Goal: Information Seeking & Learning: Find specific fact

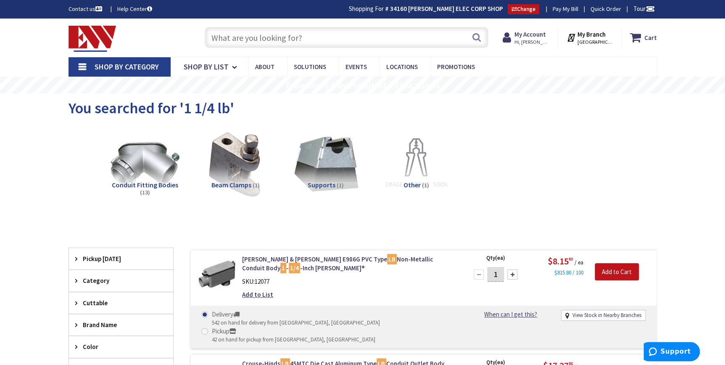
click at [255, 40] on input "text" at bounding box center [347, 37] width 284 height 21
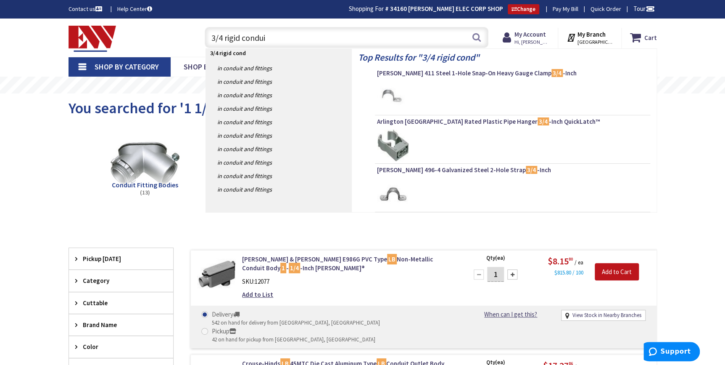
type input "3/4 rigid conduit"
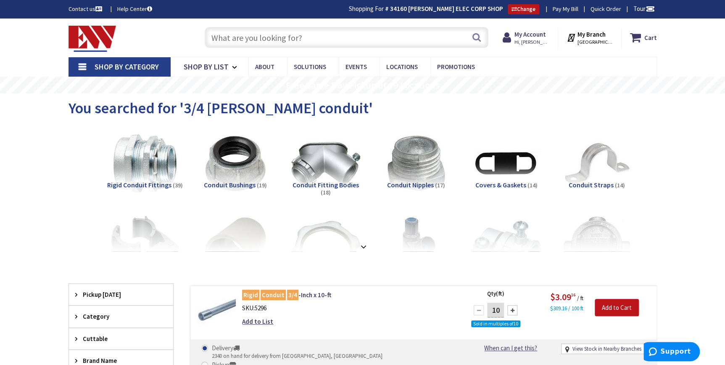
click at [286, 32] on input "text" at bounding box center [347, 37] width 284 height 21
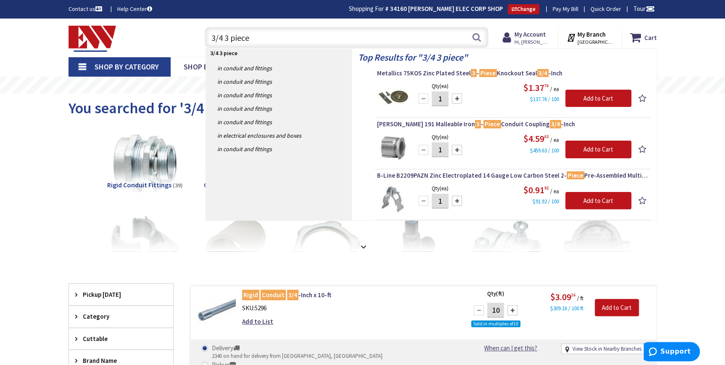
drag, startPoint x: 256, startPoint y: 37, endPoint x: 177, endPoint y: 30, distance: 79.3
click at [177, 30] on div "Toggle Nav 3/4 3 piece 3/4 3 piece Search Cart My Cart Close" at bounding box center [362, 38] width 601 height 28
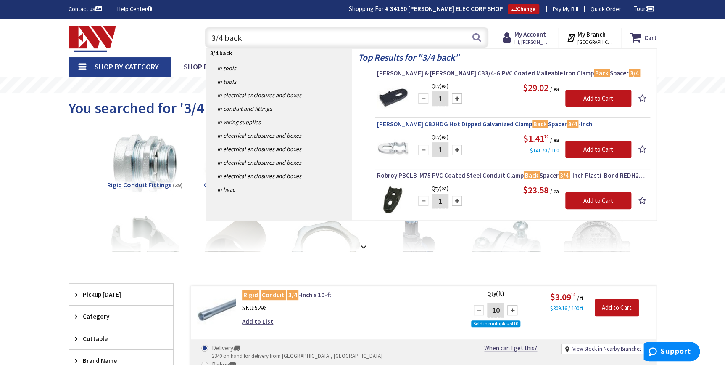
type input "3/4 back"
click at [446, 124] on span "Crouse-Hinds CB2HDG Hot Dipped Galvanized Clamp Back Spacer 3/4 -Inch" at bounding box center [512, 124] width 271 height 8
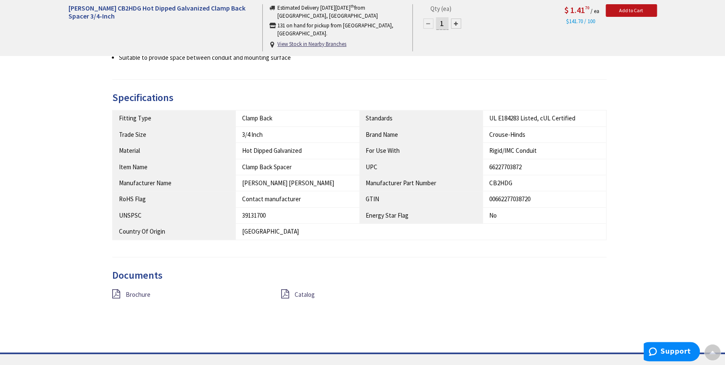
scroll to position [568, 0]
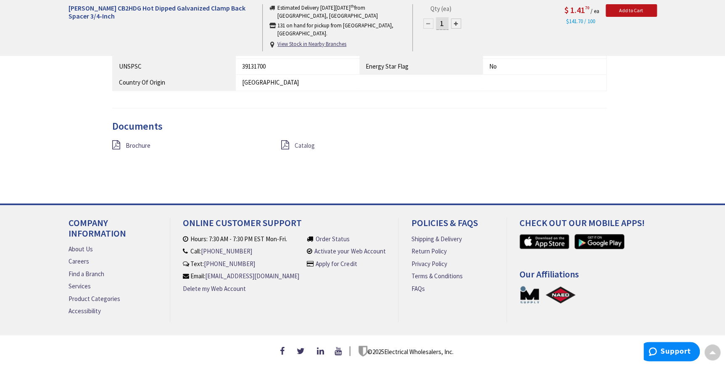
click at [307, 141] on span "Catalog" at bounding box center [305, 145] width 20 height 8
click at [122, 140] on div "Brochure" at bounding box center [190, 145] width 169 height 11
click at [127, 143] on span "Brochure" at bounding box center [138, 145] width 25 height 8
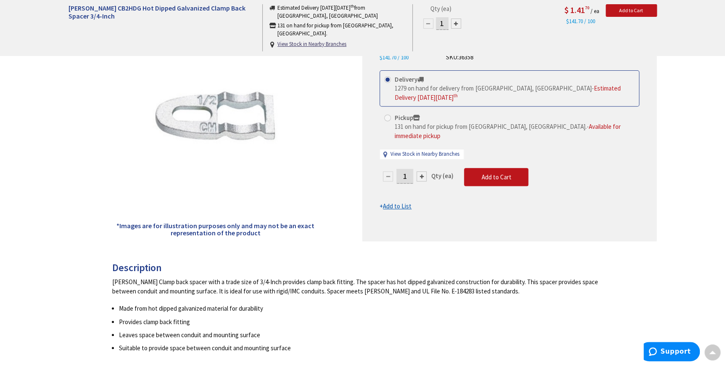
scroll to position [0, 0]
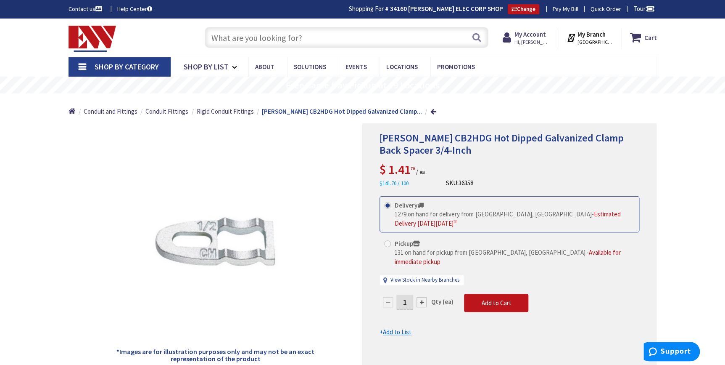
paste input "511 HDG"
type input "511 HDG"
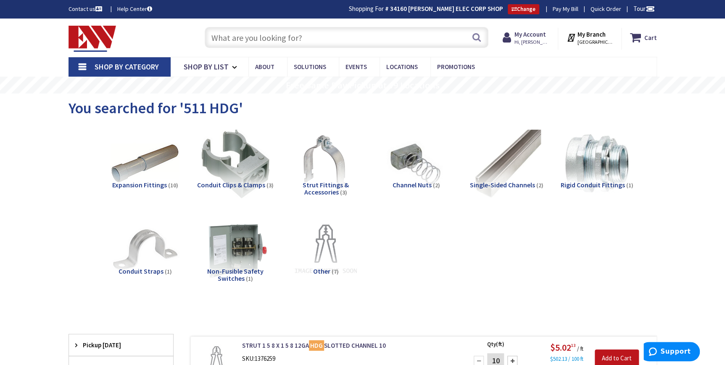
click at [338, 43] on input "text" at bounding box center [347, 37] width 284 height 21
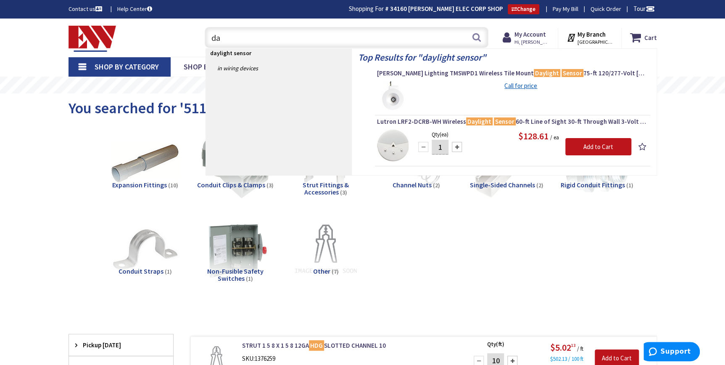
type input "d"
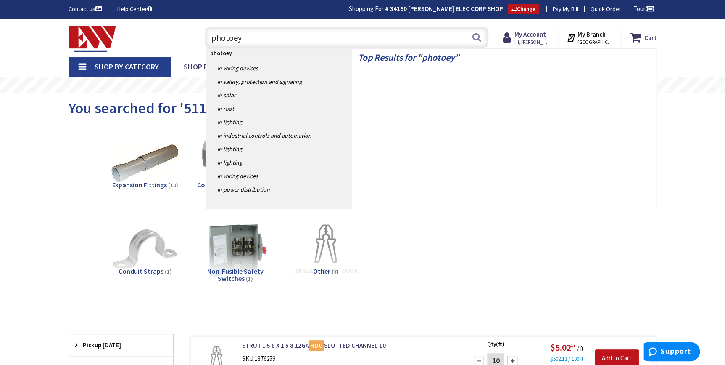
type input "photoeye"
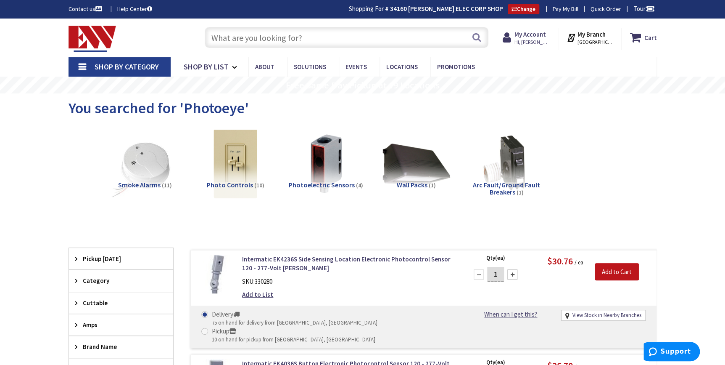
click at [247, 36] on input "text" at bounding box center [347, 37] width 284 height 21
click at [303, 39] on input "text" at bounding box center [347, 37] width 284 height 21
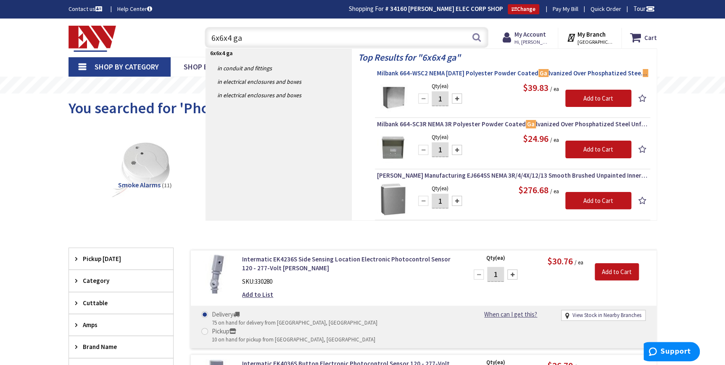
type input "6x6x4 ga"
click at [424, 69] on span "Milbank 664-WSC2 NEMA 1/3/12 Polyester Powder Coated Ga lvanized Over Phosphati…" at bounding box center [512, 73] width 271 height 8
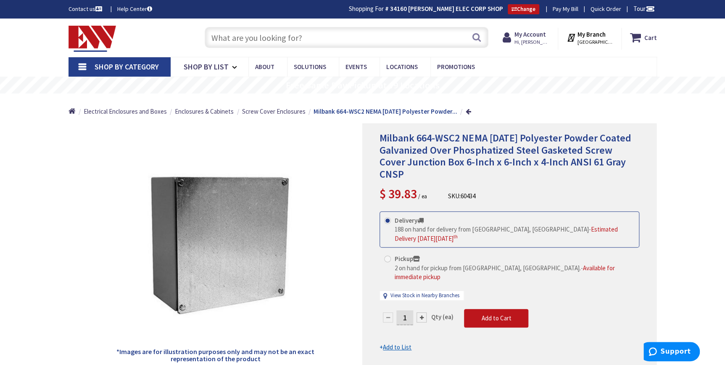
click at [238, 42] on input "text" at bounding box center [347, 37] width 284 height 21
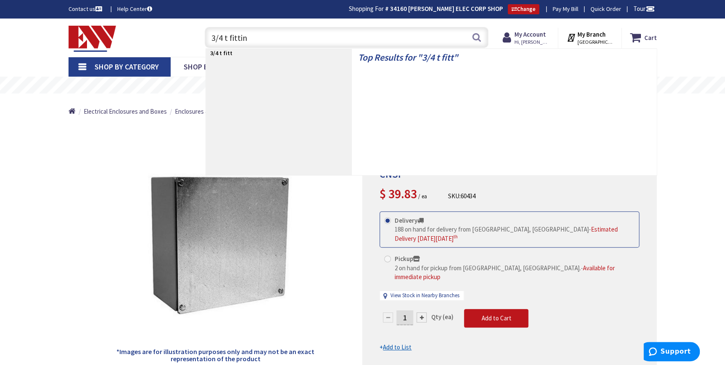
type input "3/4 t fitting"
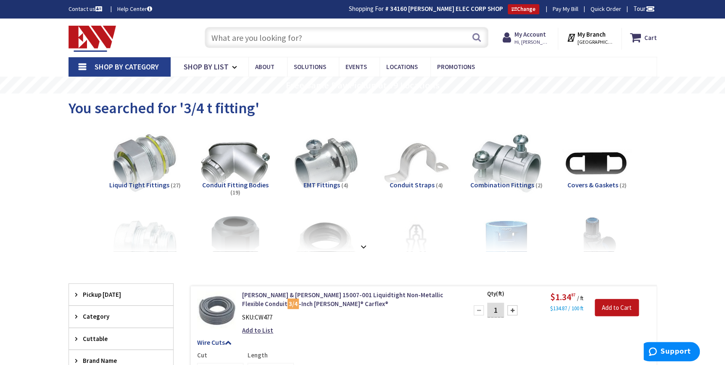
click at [319, 39] on input "text" at bounding box center [347, 37] width 284 height 21
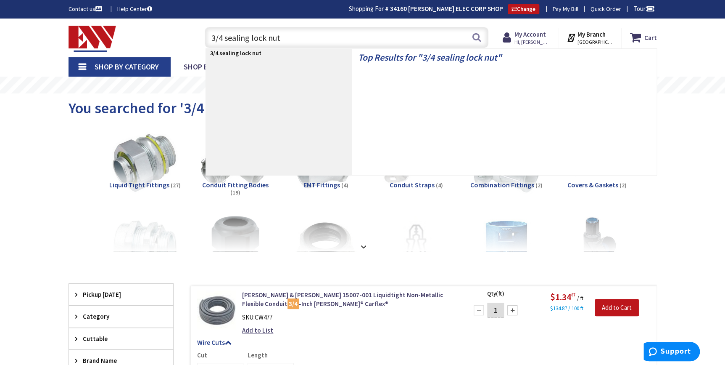
type input "3/4 sealing lock nuts"
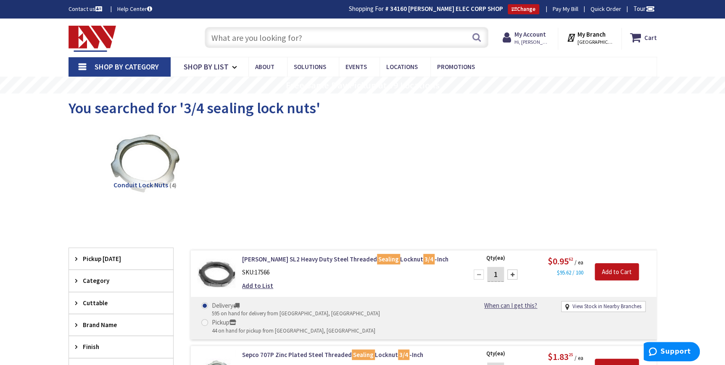
click at [263, 41] on input "text" at bounding box center [347, 37] width 284 height 21
type input "2"
type input "single gang weatherproof box"
click at [476, 35] on button "Search" at bounding box center [476, 37] width 11 height 19
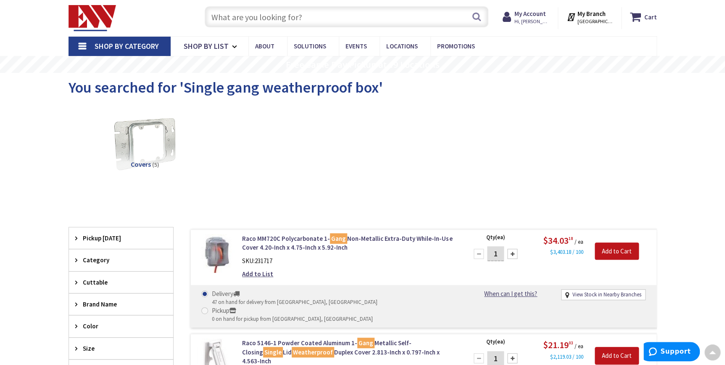
scroll to position [1, 0]
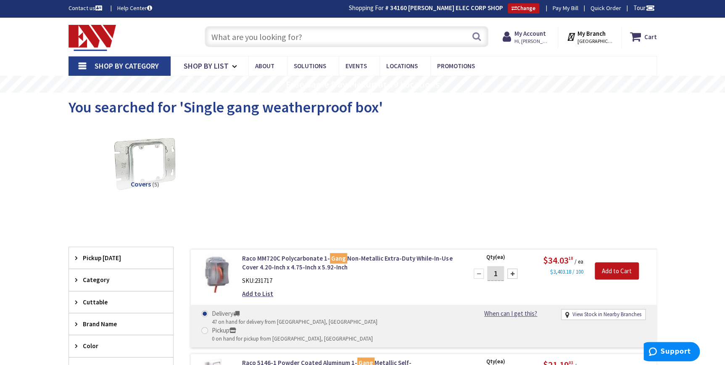
click at [257, 34] on input "text" at bounding box center [347, 36] width 284 height 21
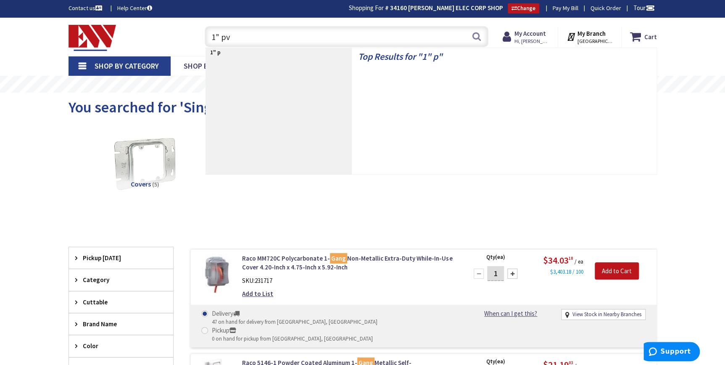
type input "1" pvc"
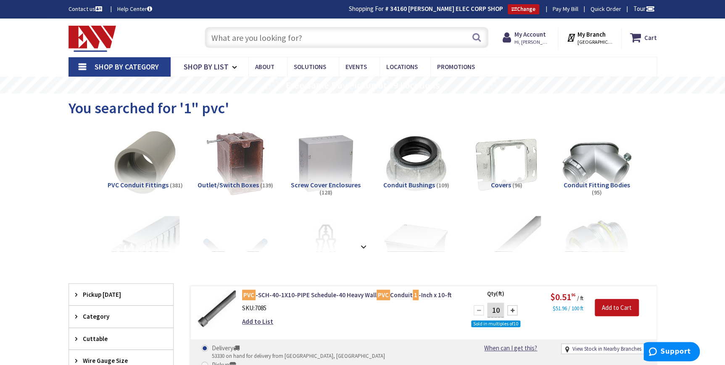
click at [277, 42] on input "text" at bounding box center [347, 37] width 284 height 21
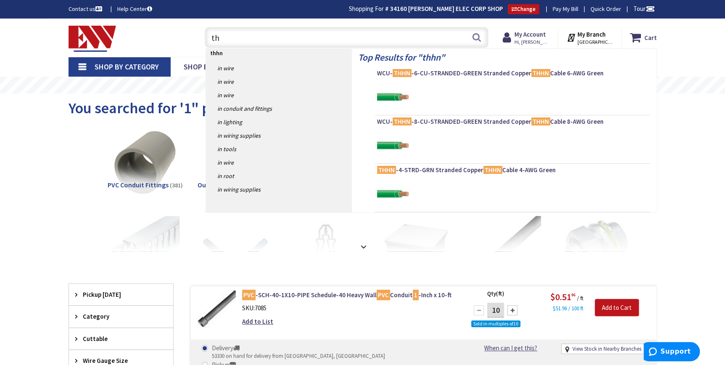
type input "t"
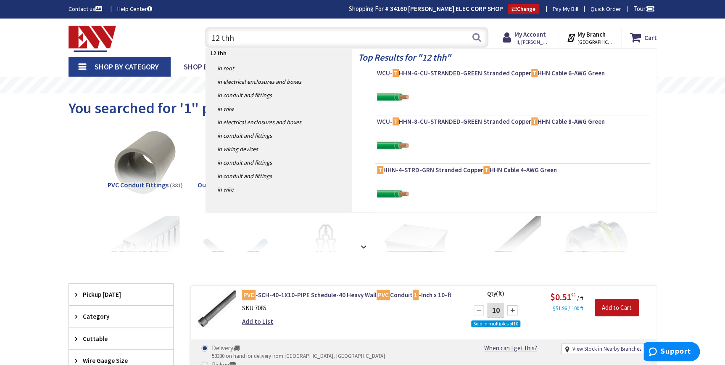
type input "12 thhn"
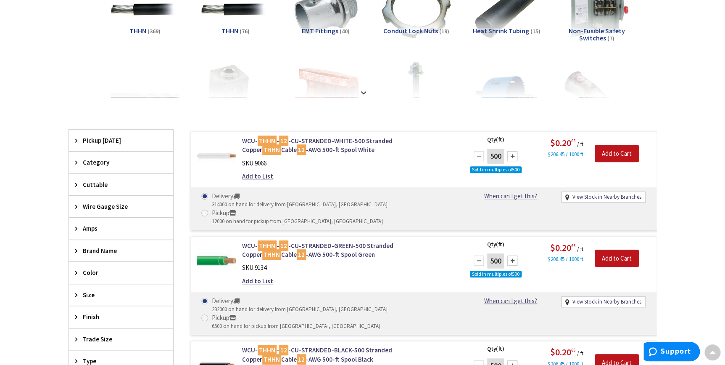
scroll to position [154, 0]
